Goal: Task Accomplishment & Management: Manage account settings

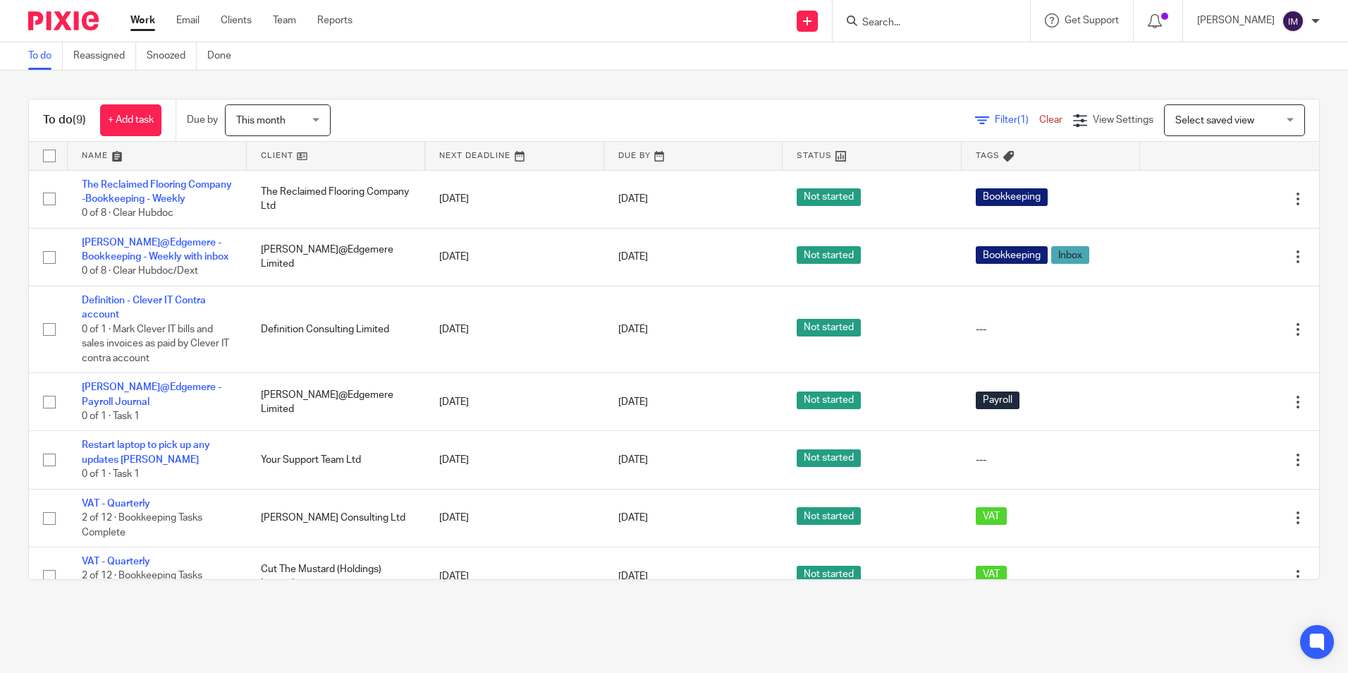
click at [232, 17] on link "Clients" at bounding box center [236, 20] width 31 height 14
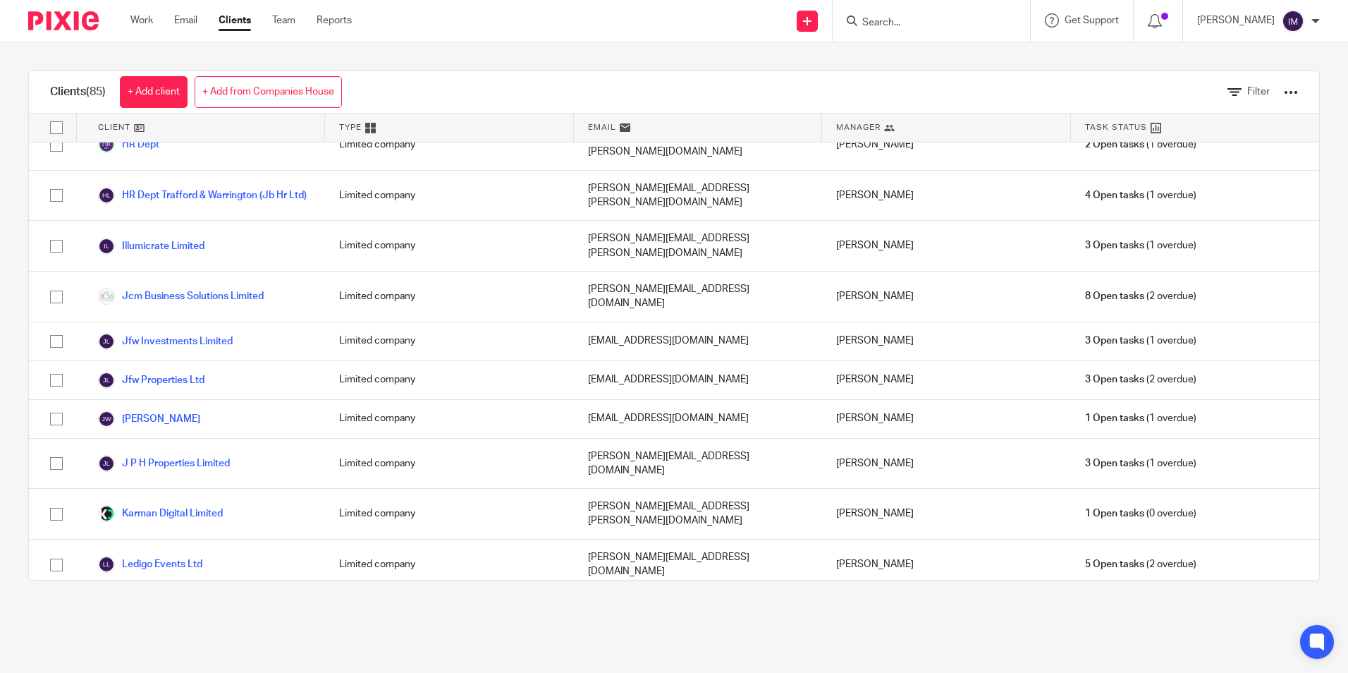
scroll to position [1621, 0]
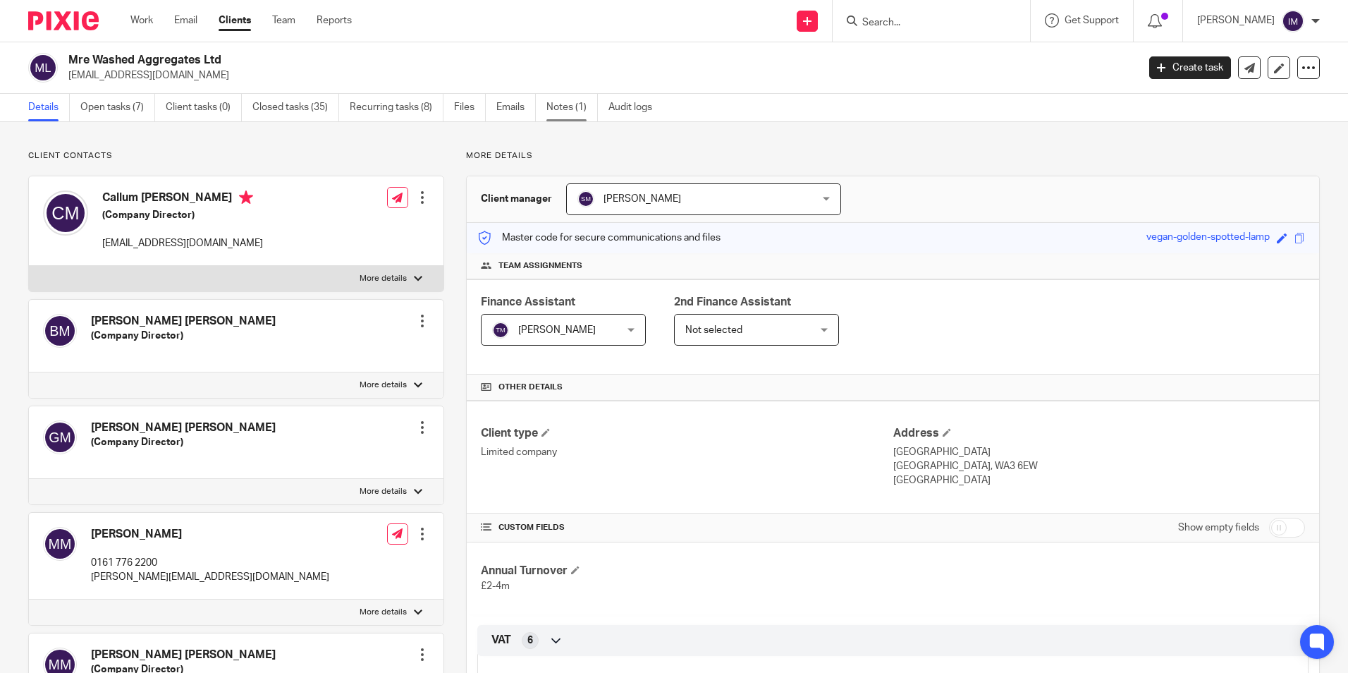
click at [558, 113] on link "Notes (1)" at bounding box center [571, 107] width 51 height 27
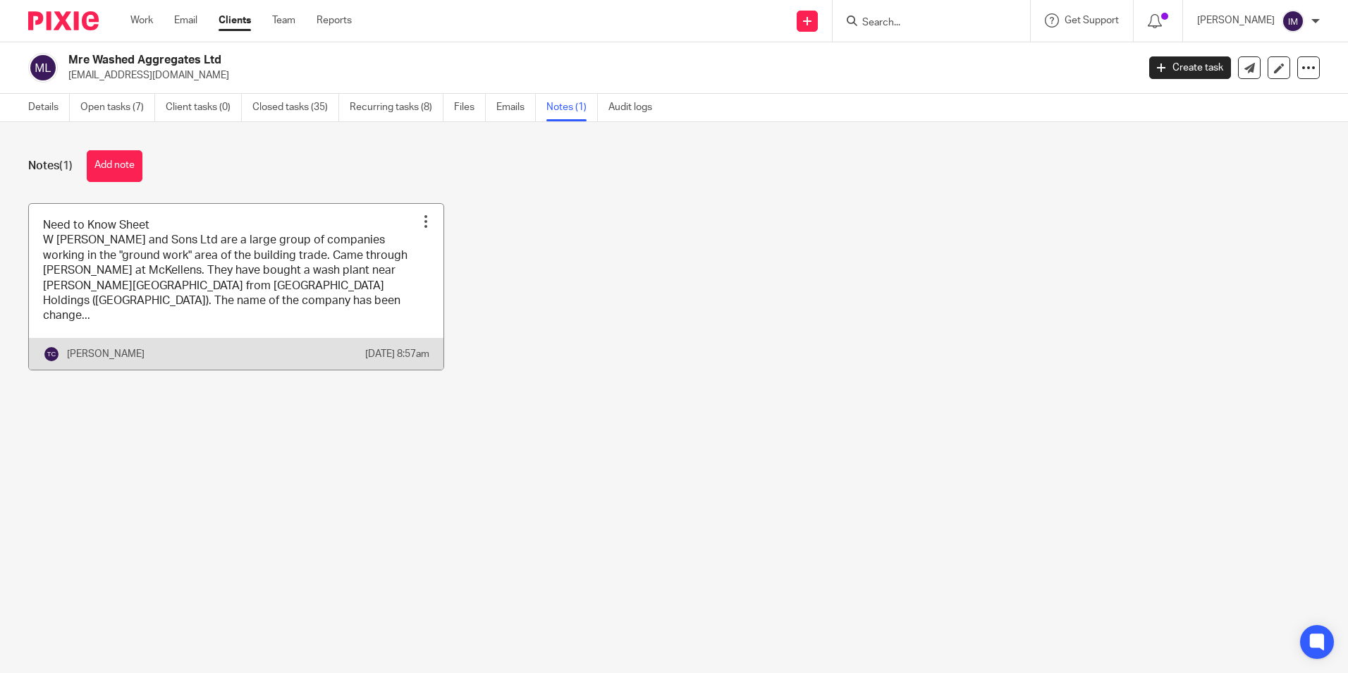
click at [300, 278] on link at bounding box center [236, 287] width 415 height 166
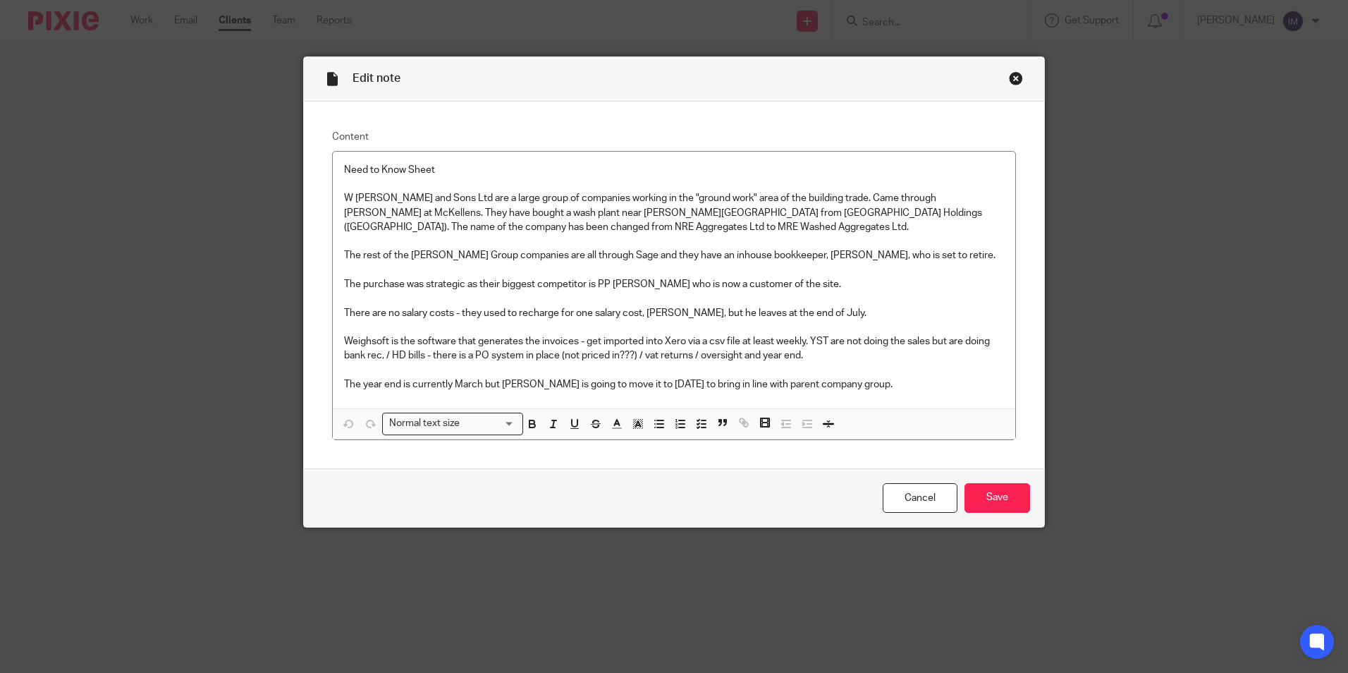
click at [1012, 82] on div "Close this dialog window" at bounding box center [1016, 78] width 14 height 14
